Goal: Task Accomplishment & Management: Manage account settings

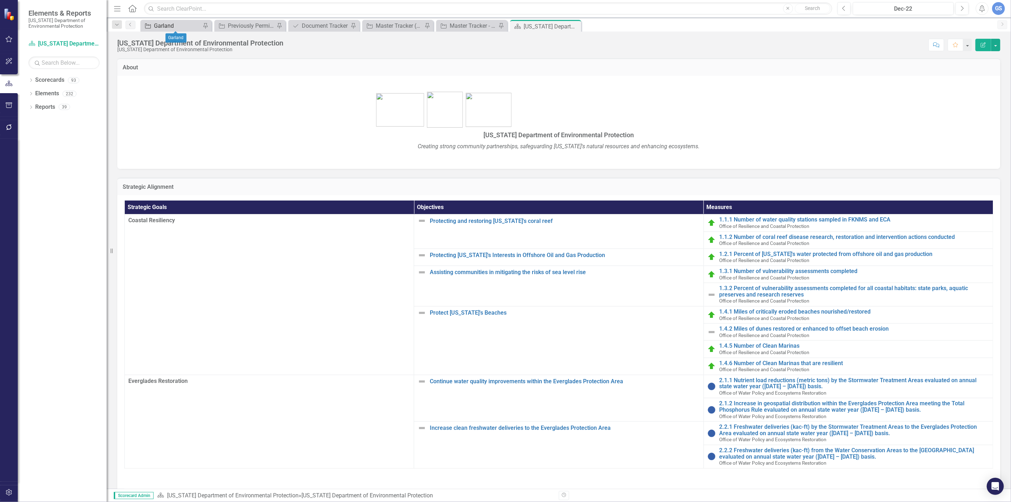
click at [183, 23] on div "Garland" at bounding box center [177, 25] width 47 height 9
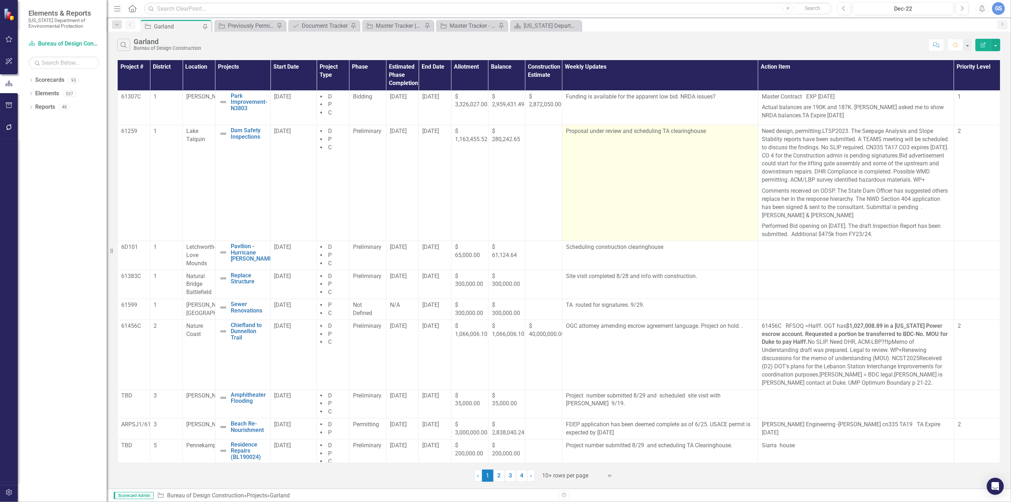
click at [680, 139] on td "Proposal under review and scheduling TA clearinghouse" at bounding box center [660, 183] width 196 height 116
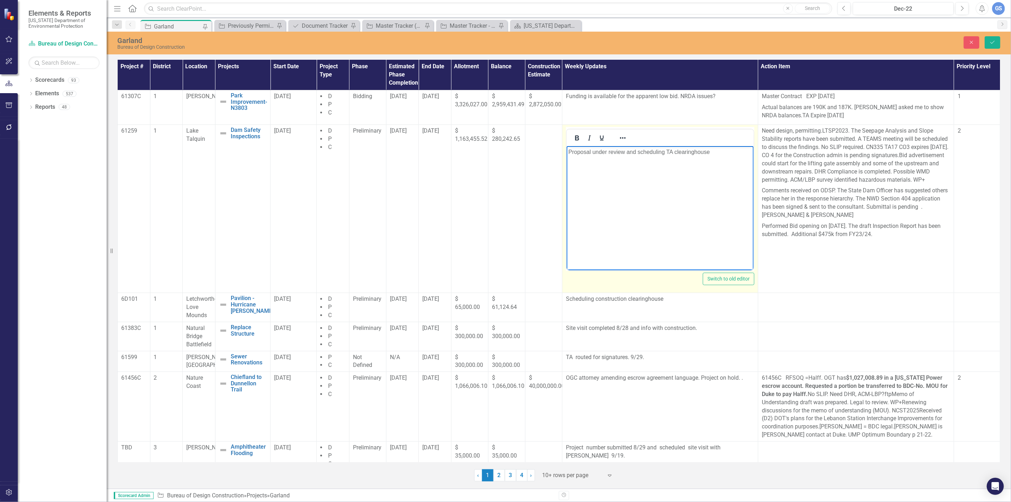
drag, startPoint x: 713, startPoint y: 154, endPoint x: 564, endPoint y: 153, distance: 149.3
click at [566, 153] on html "Proposal under review and scheduling TA clearinghouse" at bounding box center [659, 199] width 187 height 107
click at [569, 154] on p "Rich Text Area. Press ALT-0 for help." at bounding box center [659, 152] width 183 height 9
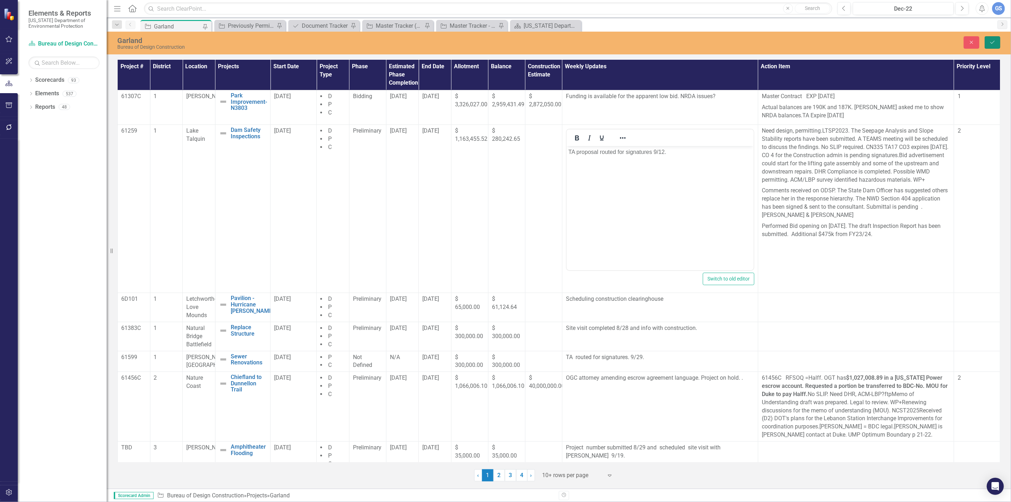
drag, startPoint x: 997, startPoint y: 37, endPoint x: 993, endPoint y: 39, distance: 5.0
click at [994, 39] on button "Save" at bounding box center [993, 42] width 16 height 12
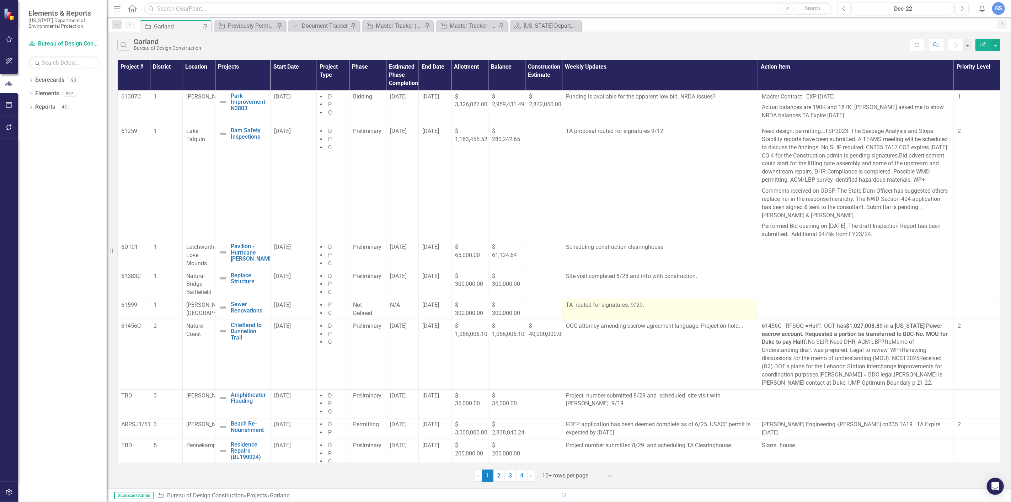
click at [643, 309] on p "TA routed for signatures. 9/29." at bounding box center [660, 305] width 188 height 8
click at [642, 309] on p "TA routed for signatures. 9/29." at bounding box center [660, 305] width 188 height 8
click at [644, 309] on p "TA routed for signatures. 9/29." at bounding box center [660, 305] width 188 height 8
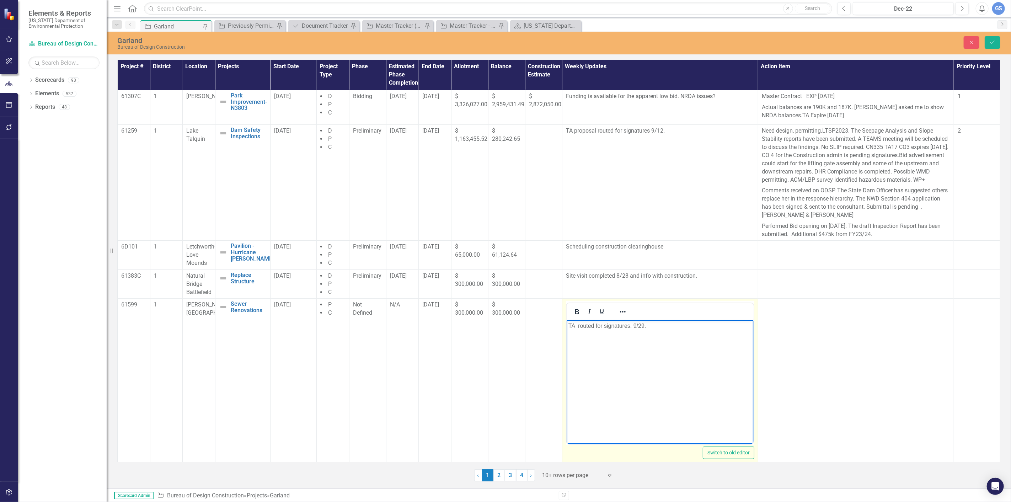
click at [648, 327] on p "TA routed for signatures. 9/29." at bounding box center [659, 326] width 183 height 9
click at [989, 41] on button "Save" at bounding box center [993, 42] width 16 height 12
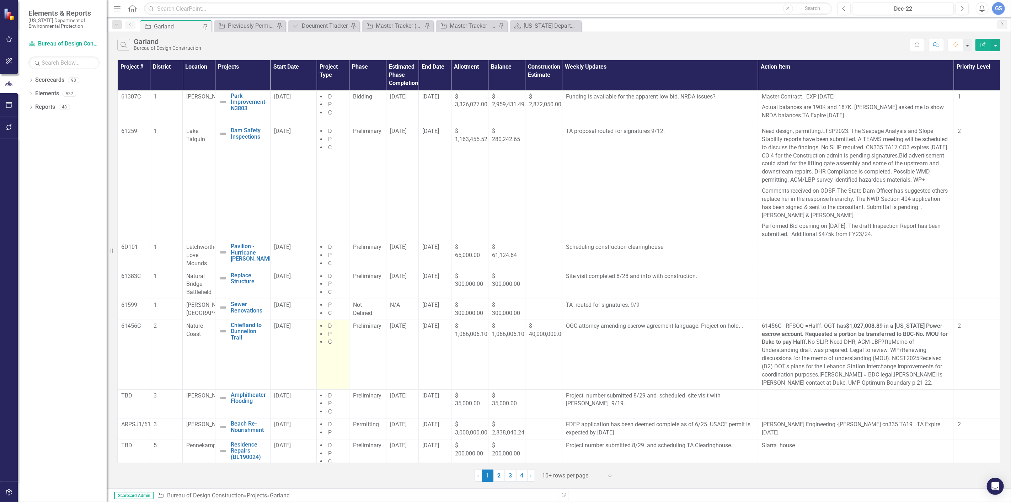
scroll to position [43, 0]
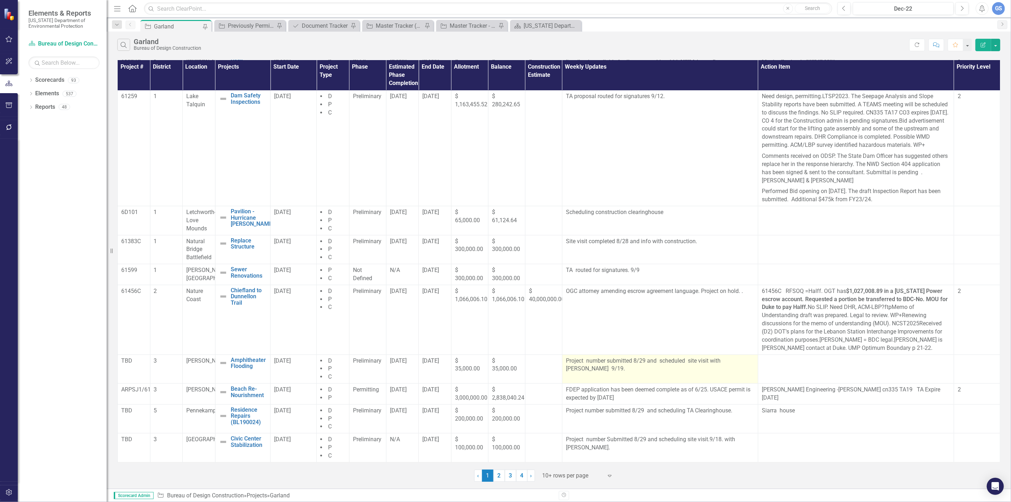
click at [683, 360] on p "Project number submitted 8/29 and scheduled site visit with [PERSON_NAME] 9/19." at bounding box center [660, 365] width 188 height 16
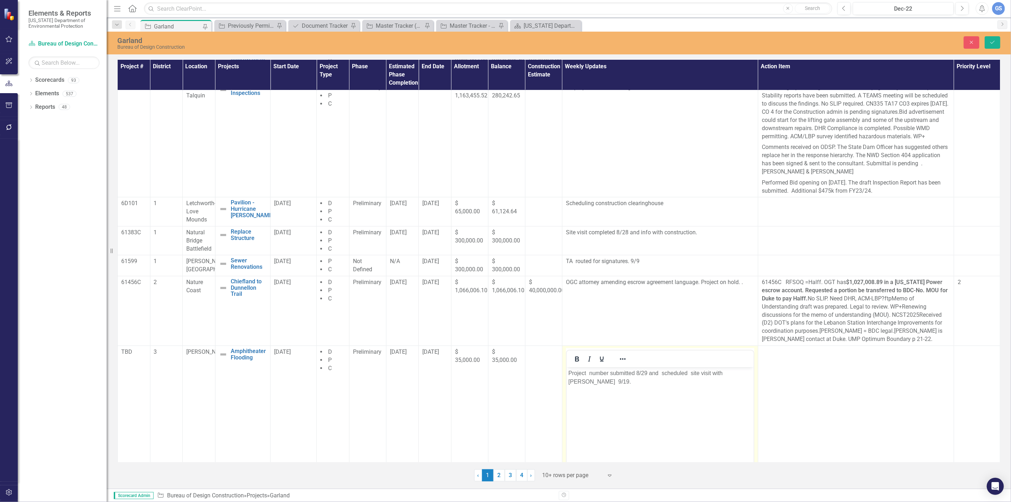
scroll to position [0, 0]
click at [688, 373] on p "Project number submitted 8/29 and scheduled site visit with [PERSON_NAME] 9/19." at bounding box center [659, 377] width 183 height 17
click at [572, 372] on p "site visit with [PERSON_NAME] 9/19." at bounding box center [659, 373] width 183 height 9
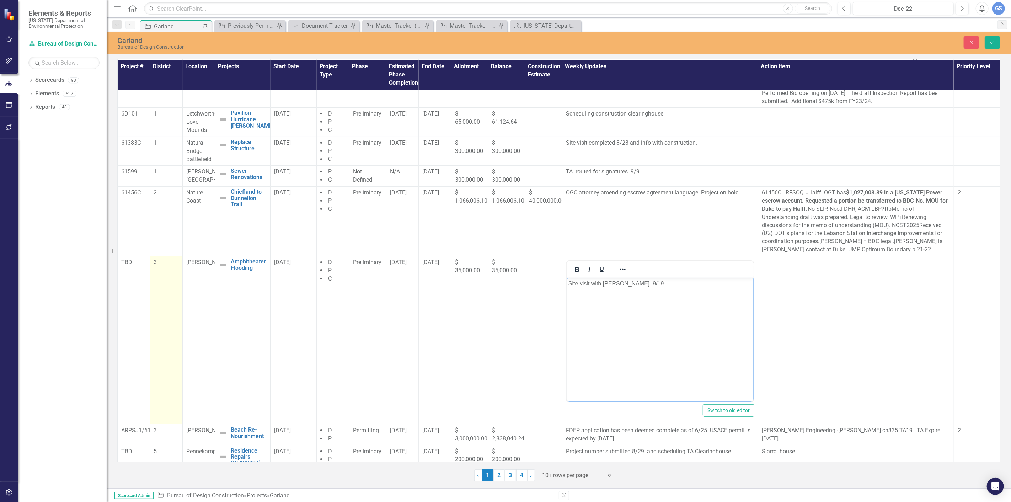
scroll to position [182, 0]
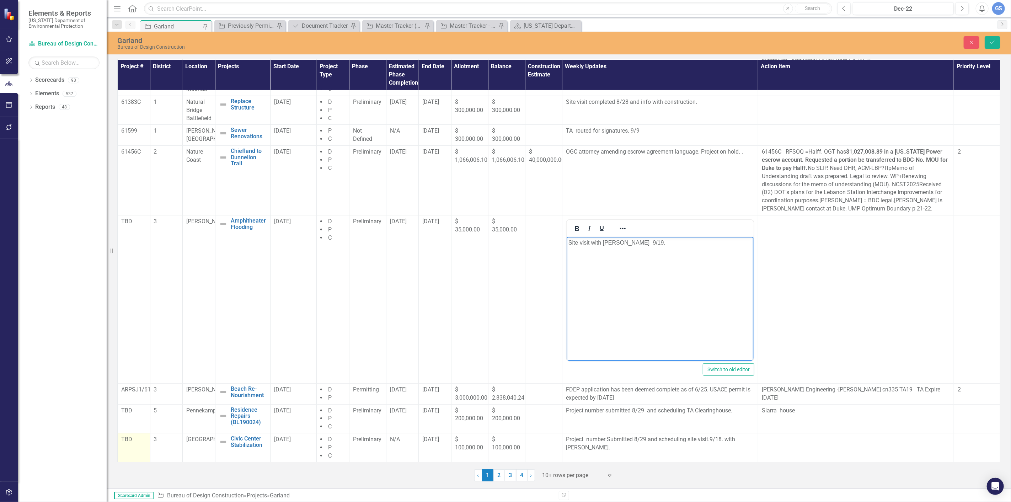
click at [128, 447] on td "TBD" at bounding box center [134, 447] width 33 height 29
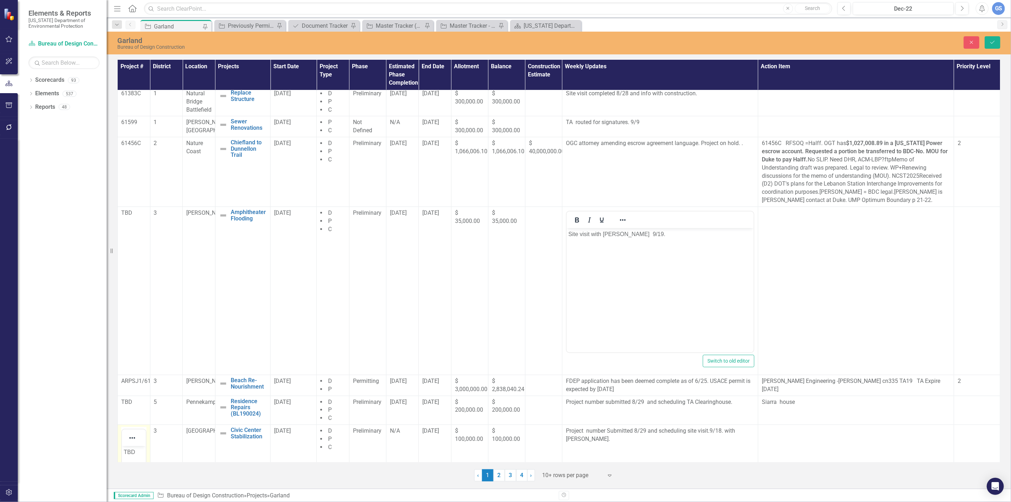
scroll to position [0, 0]
click at [137, 451] on p "TBD" at bounding box center [133, 452] width 20 height 9
click at [138, 450] on p "61602" at bounding box center [133, 450] width 20 height 9
click at [993, 40] on icon "Save" at bounding box center [992, 42] width 6 height 5
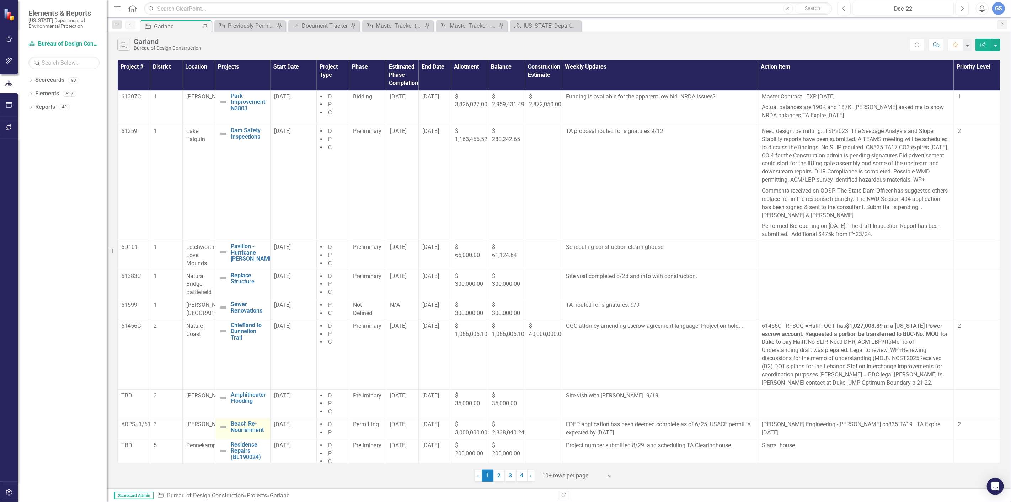
scroll to position [43, 0]
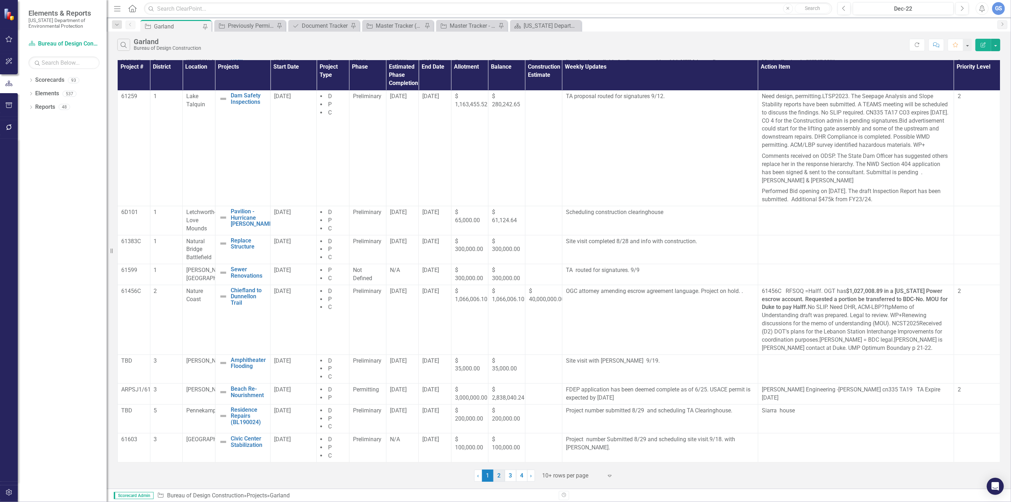
click at [499, 474] on link "2" at bounding box center [498, 476] width 11 height 12
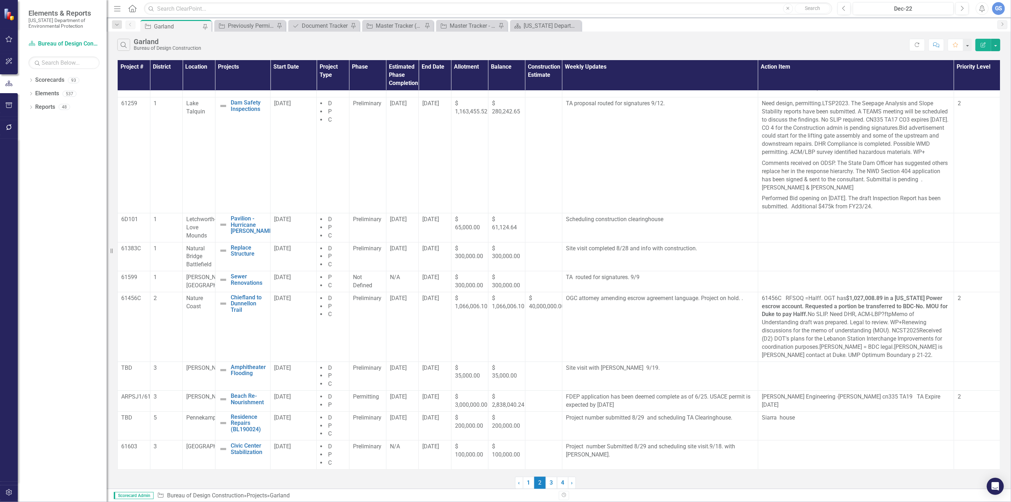
scroll to position [0, 0]
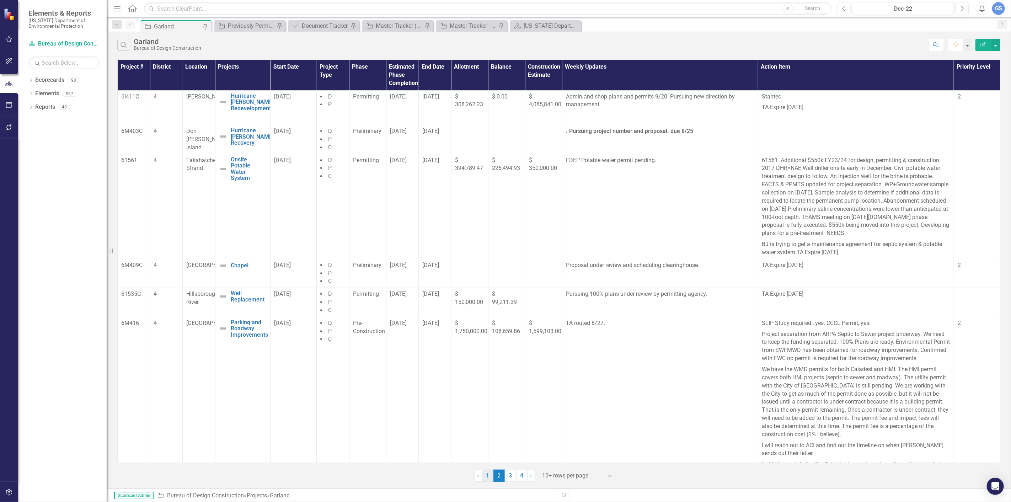
click at [487, 476] on link "1" at bounding box center [487, 476] width 11 height 12
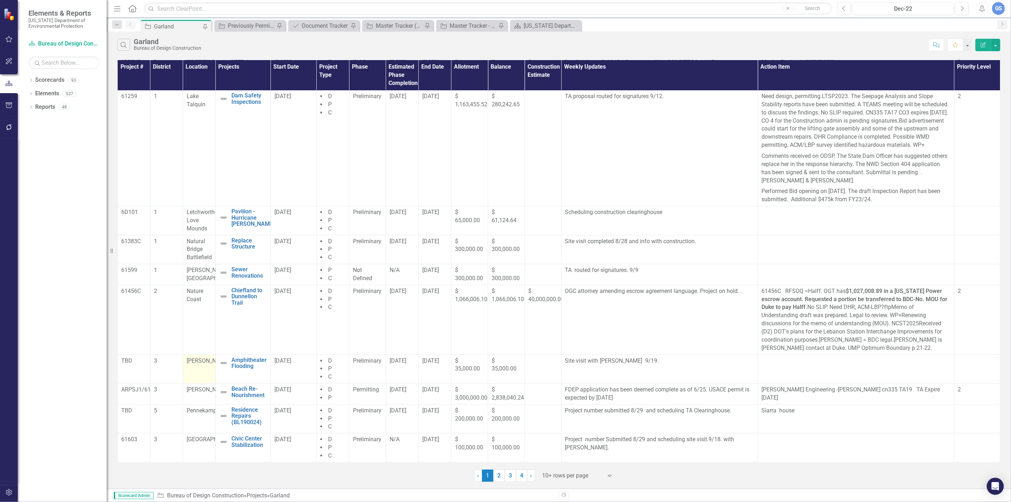
scroll to position [43, 0]
click at [498, 474] on link "2" at bounding box center [498, 476] width 11 height 12
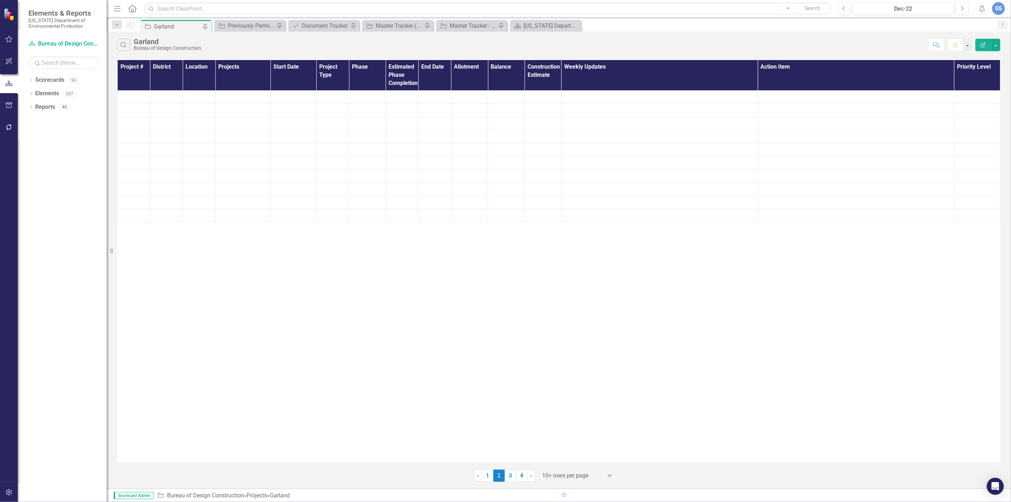
scroll to position [0, 0]
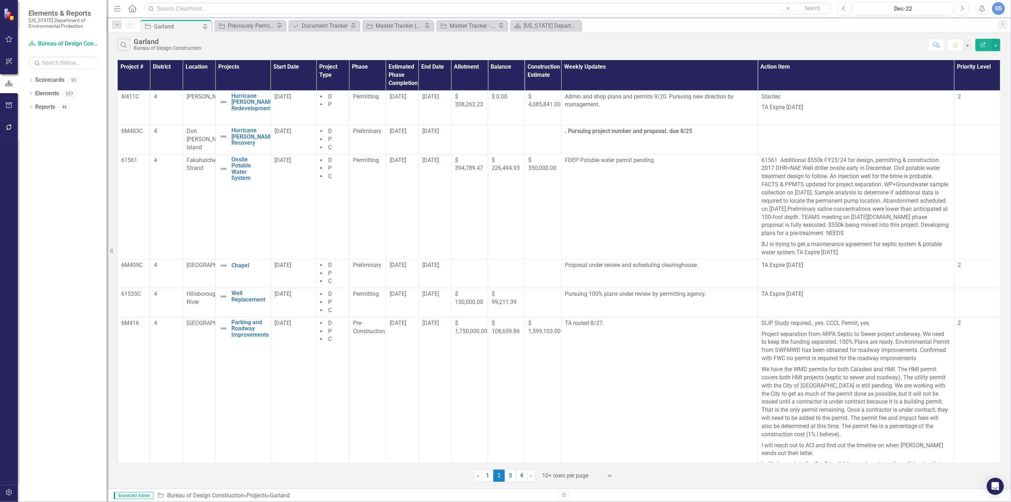
click at [509, 478] on link "3" at bounding box center [510, 476] width 11 height 12
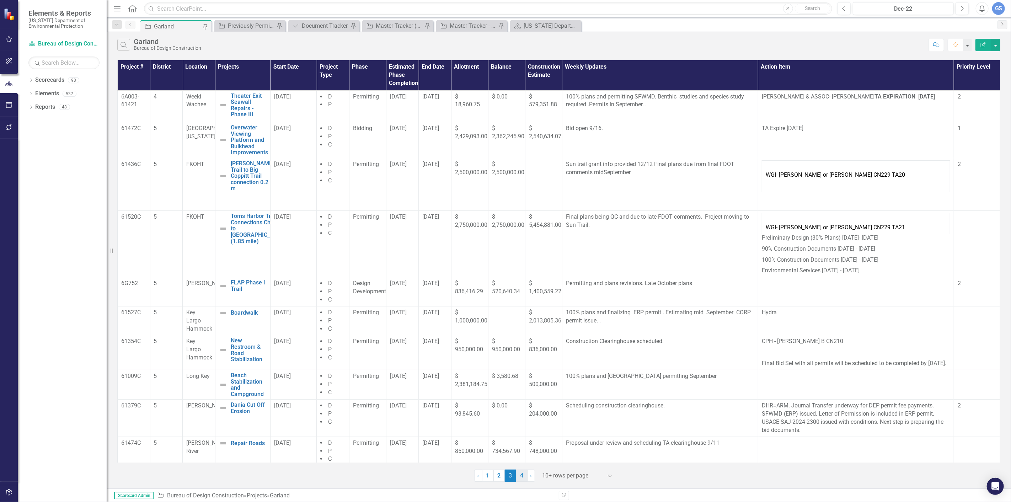
click at [522, 473] on link "4" at bounding box center [521, 476] width 11 height 12
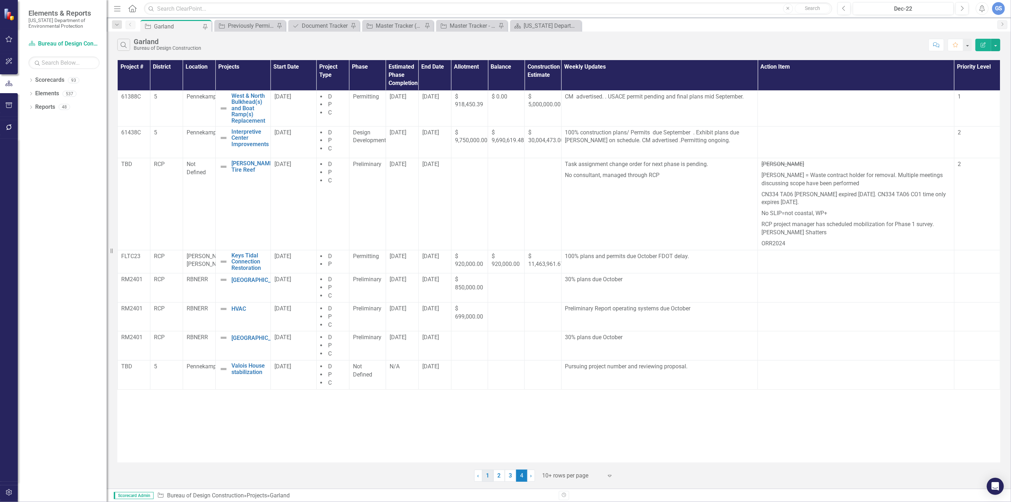
click at [490, 476] on link "1" at bounding box center [487, 476] width 11 height 12
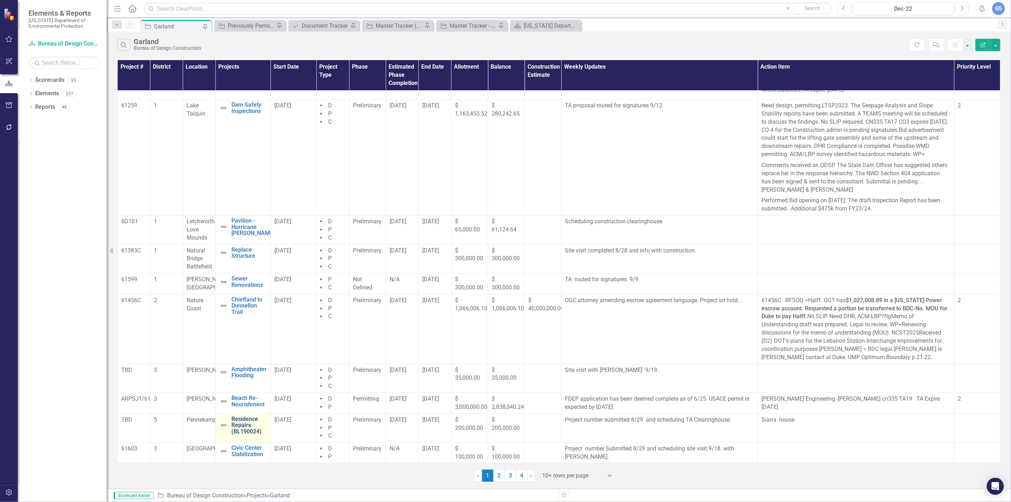
scroll to position [43, 0]
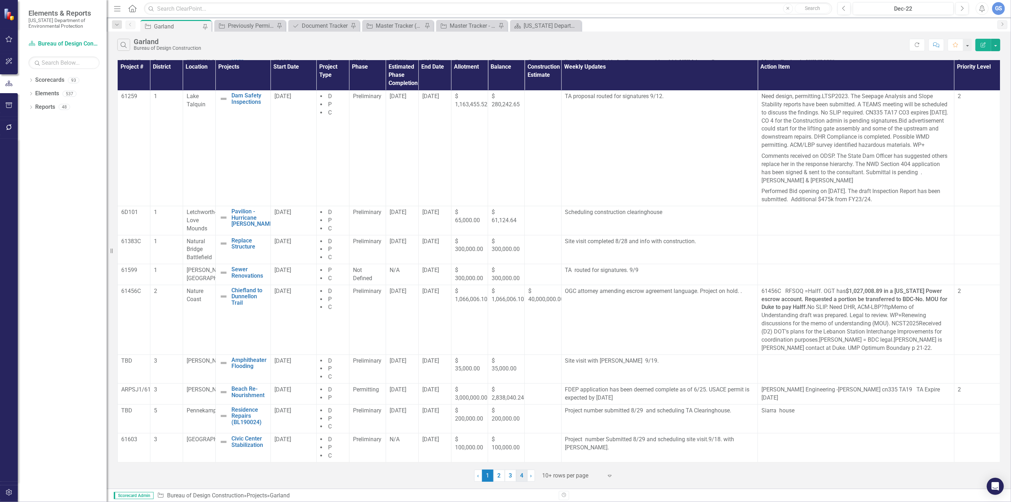
click at [523, 476] on link "4" at bounding box center [521, 476] width 11 height 12
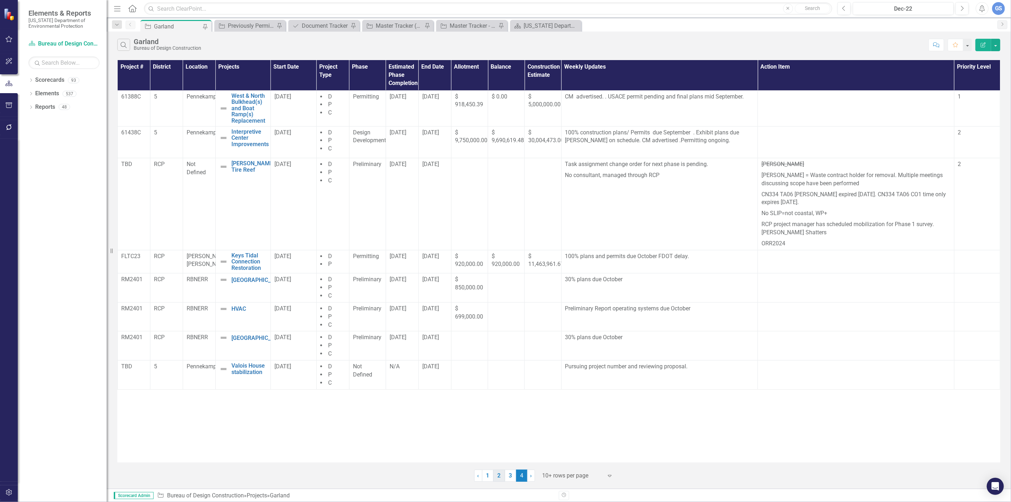
click at [494, 473] on link "2" at bounding box center [498, 476] width 11 height 12
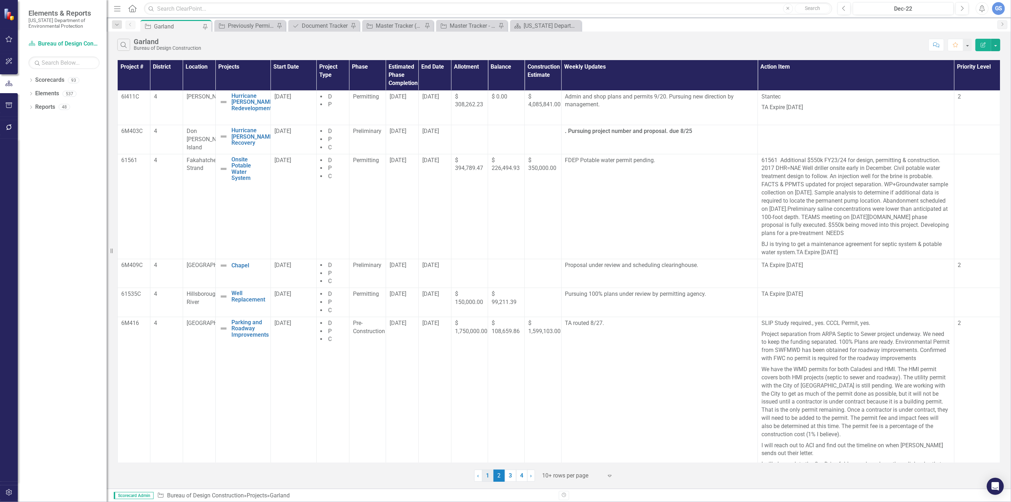
click at [488, 473] on link "1" at bounding box center [487, 476] width 11 height 12
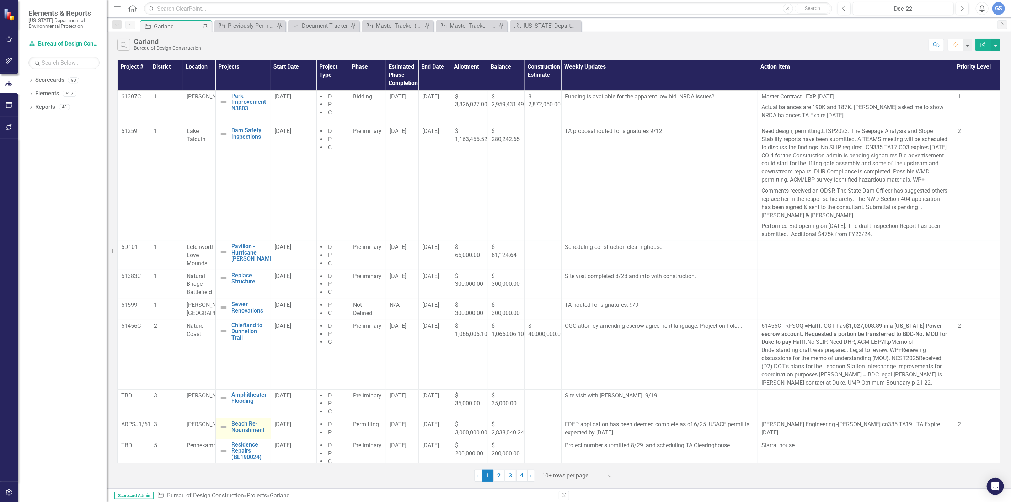
scroll to position [43, 0]
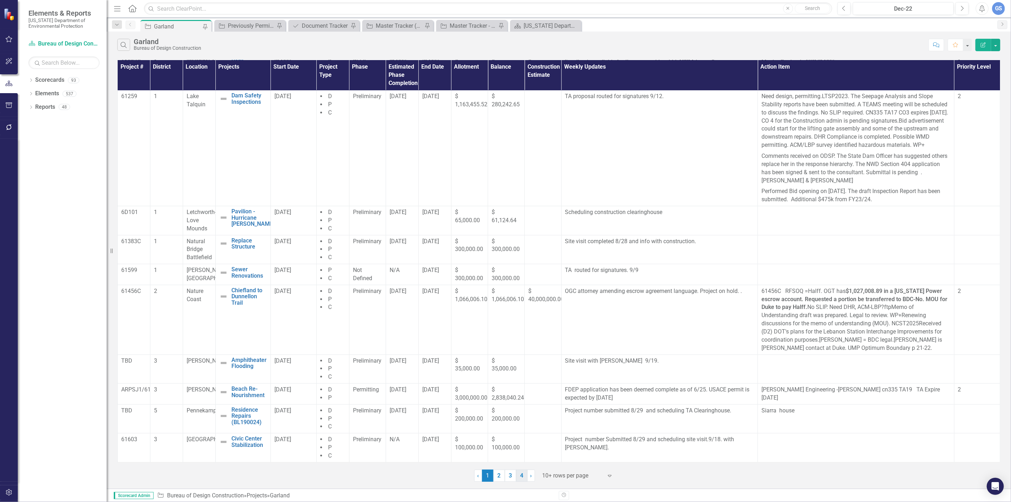
click at [520, 473] on link "4" at bounding box center [521, 476] width 11 height 12
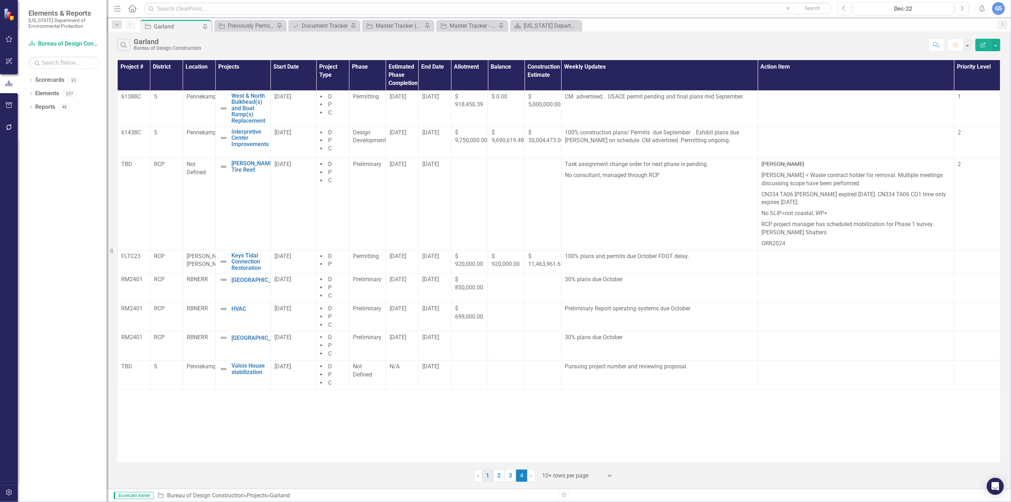
click at [486, 473] on link "1" at bounding box center [487, 476] width 11 height 12
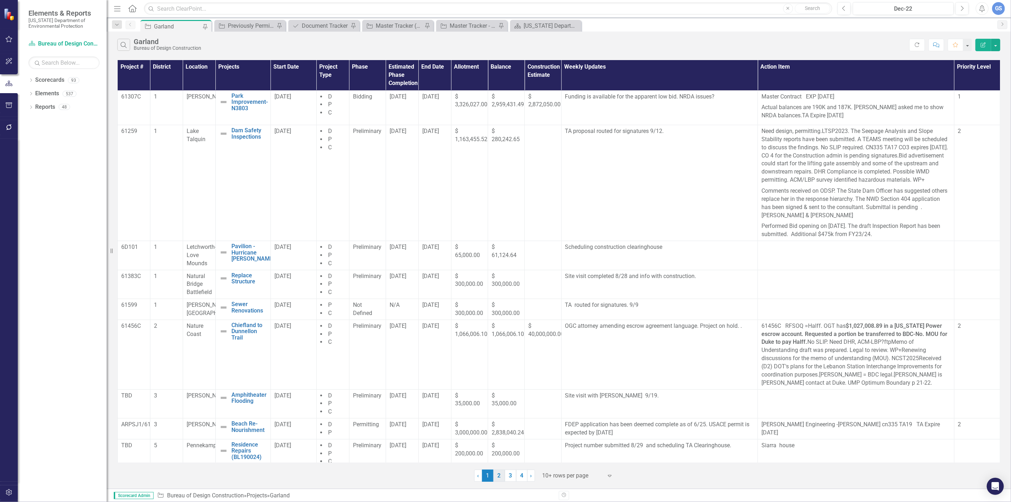
click at [497, 473] on link "2" at bounding box center [498, 476] width 11 height 12
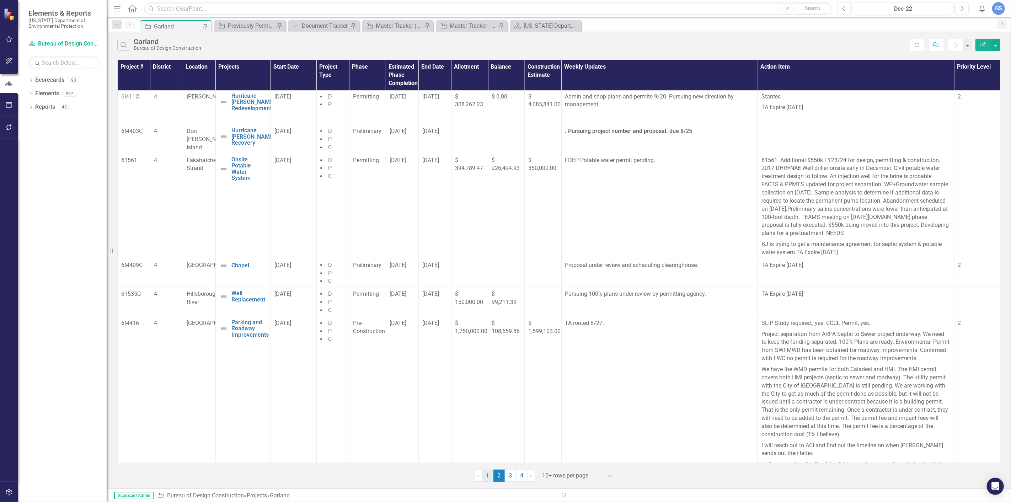
click at [488, 474] on link "1" at bounding box center [487, 476] width 11 height 12
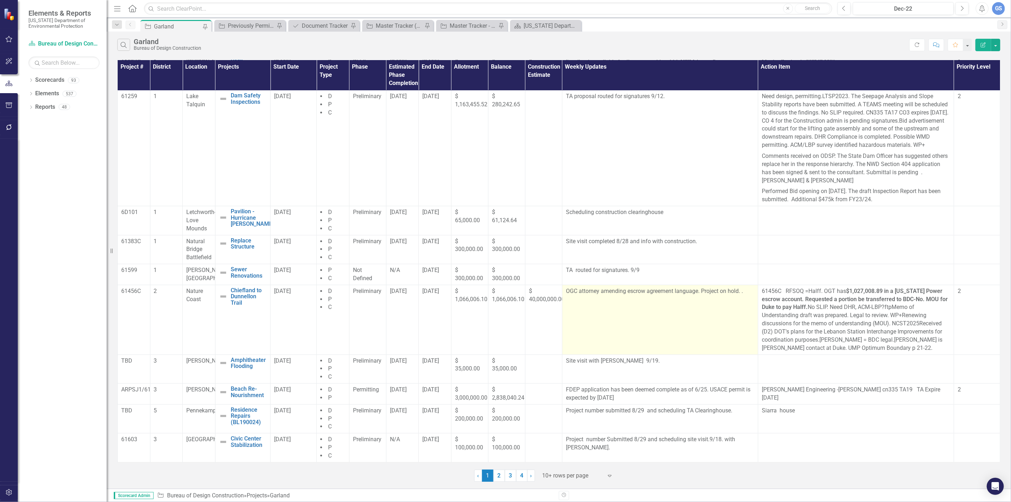
scroll to position [43, 0]
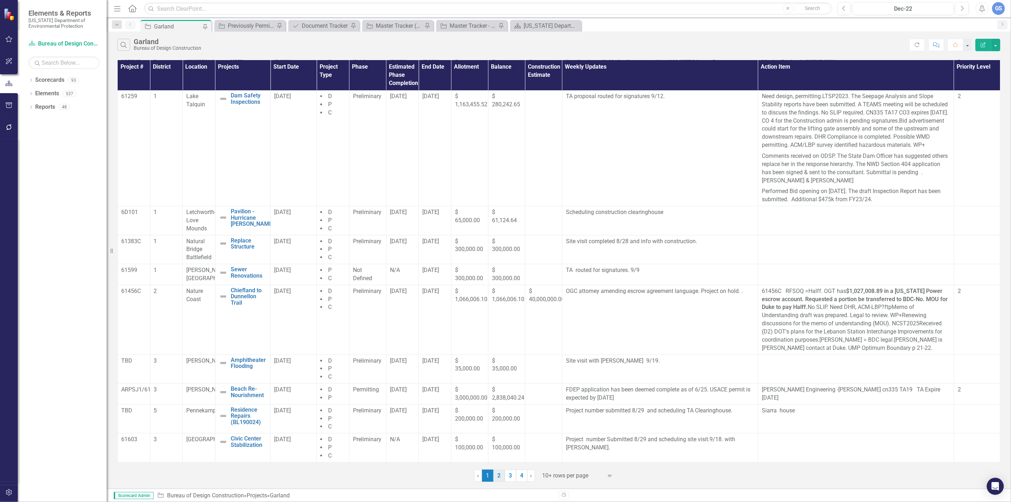
click at [497, 473] on link "2" at bounding box center [498, 476] width 11 height 12
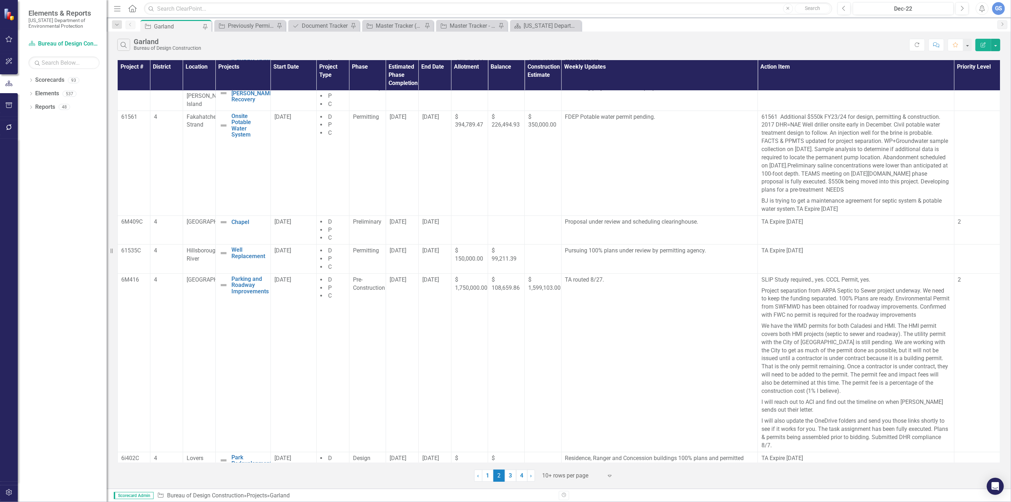
scroll to position [0, 0]
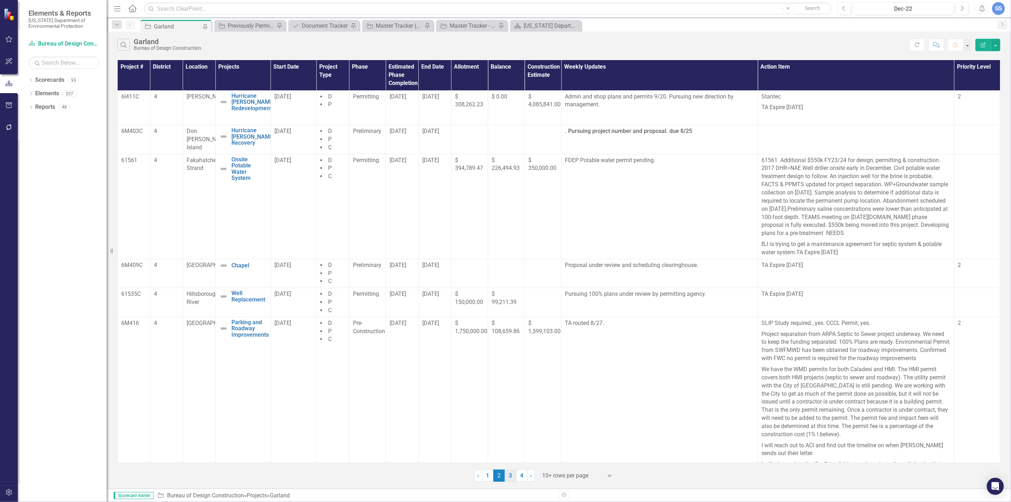
click at [510, 473] on link "3" at bounding box center [510, 476] width 11 height 12
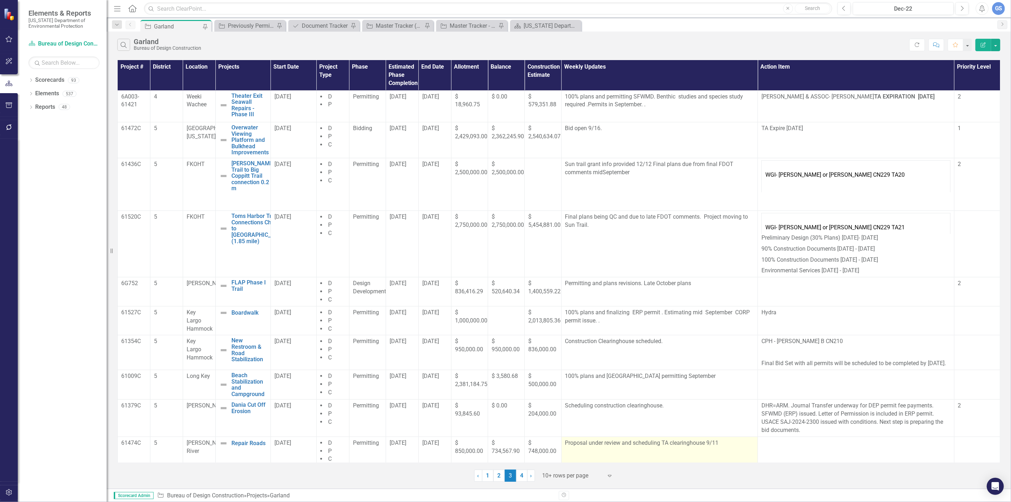
click at [716, 447] on p "Proposal under review and scheduling TA clearinghouse 9/11" at bounding box center [659, 443] width 189 height 8
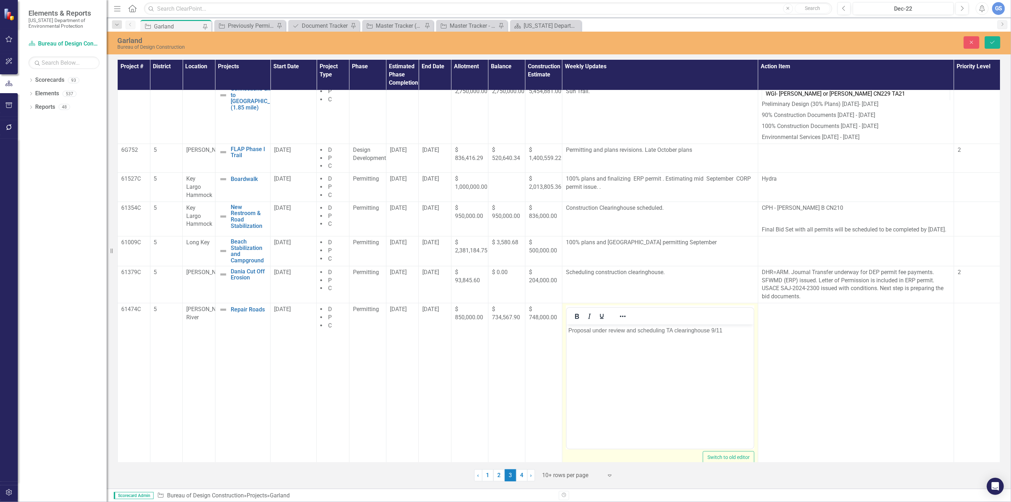
scroll to position [151, 0]
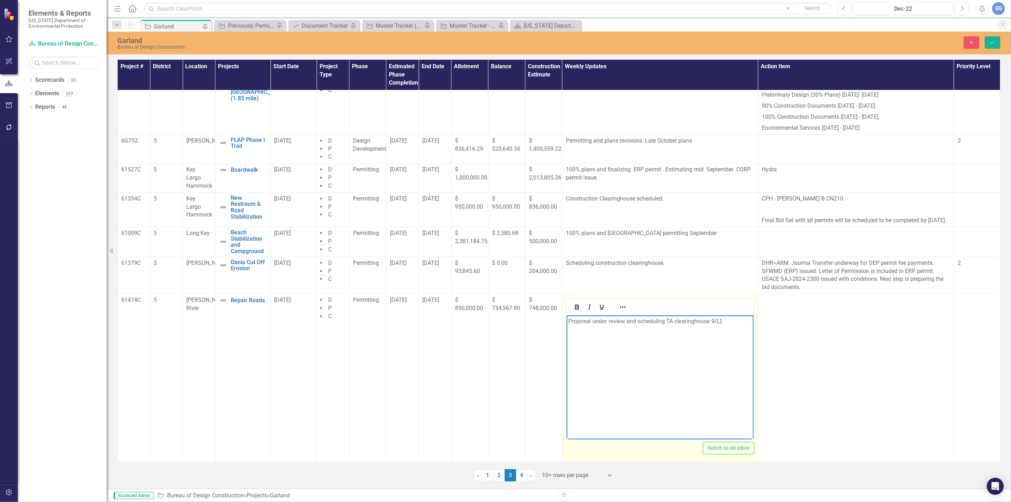
click at [665, 321] on p "Proposal under review and scheduling TA clearinghouse 9/11" at bounding box center [659, 321] width 183 height 9
click at [626, 319] on p "TA clearinghouse 9/11" at bounding box center [659, 321] width 183 height 9
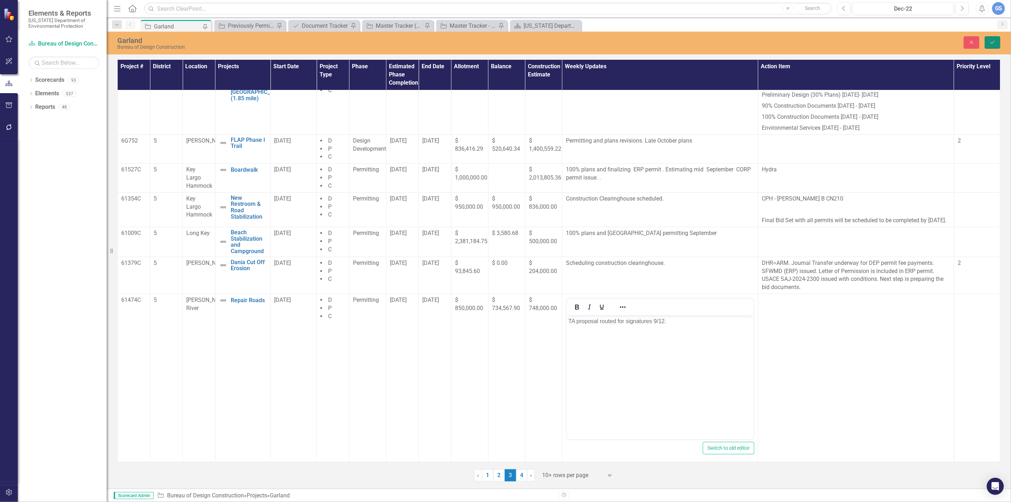
click at [993, 40] on icon "Save" at bounding box center [992, 42] width 6 height 5
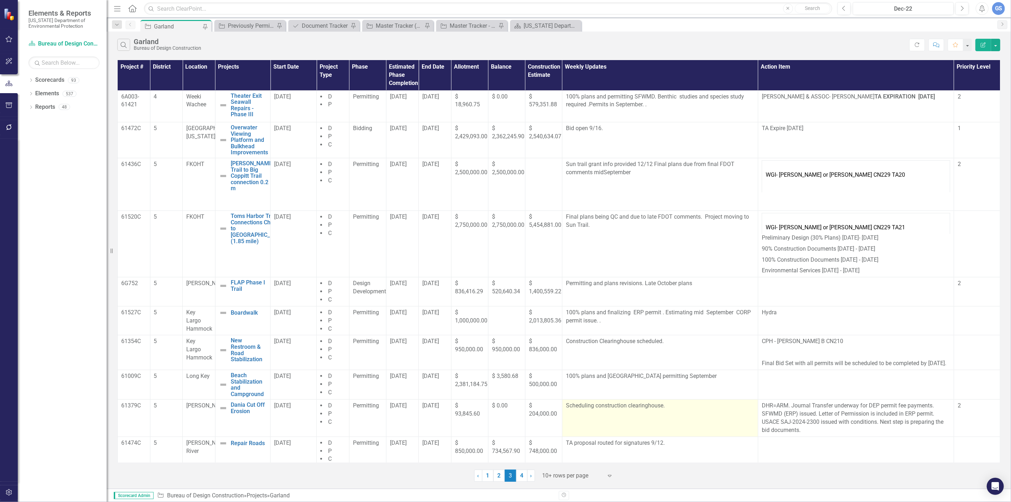
click at [661, 410] on p "Scheduling construction clearinghouse." at bounding box center [660, 406] width 188 height 8
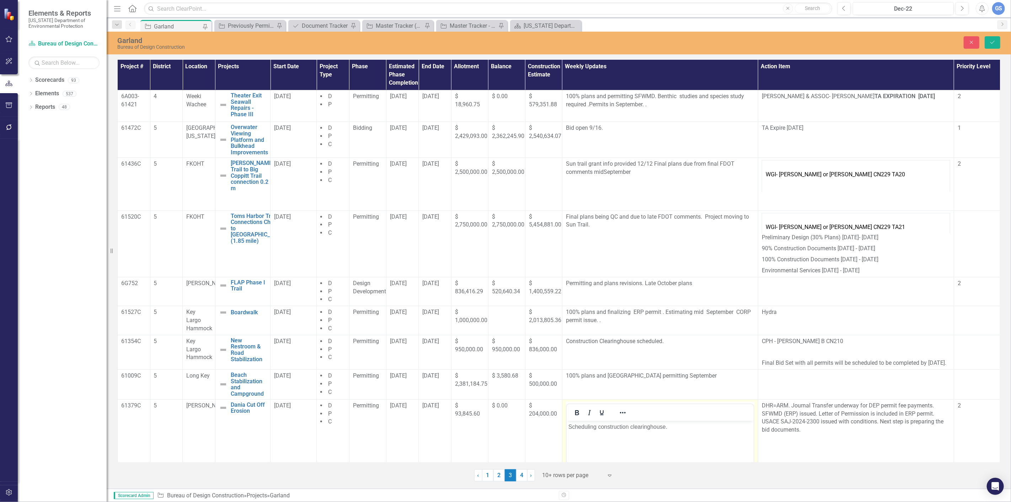
scroll to position [0, 0]
click at [669, 426] on p "Scheduling construction clearinghouse." at bounding box center [659, 426] width 183 height 9
click at [990, 40] on icon "Save" at bounding box center [992, 42] width 6 height 5
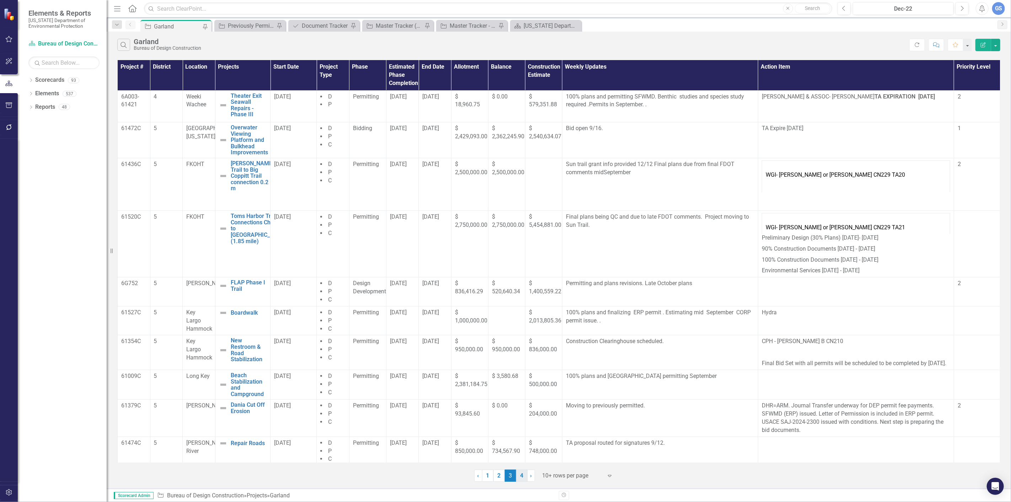
click at [523, 473] on link "4" at bounding box center [521, 476] width 11 height 12
